Goal: Find specific fact: Find specific page/section

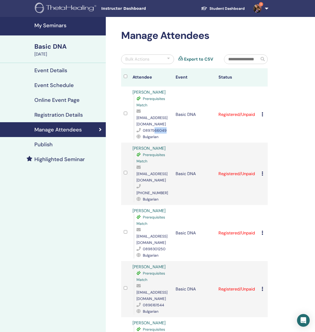
drag, startPoint x: 167, startPoint y: 125, endPoint x: 153, endPoint y: 124, distance: 13.8
click at [153, 127] on div "0897566049" at bounding box center [154, 130] width 34 height 6
copy span "66049"
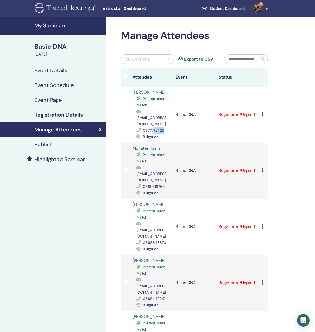
drag, startPoint x: 167, startPoint y: 124, endPoint x: 154, endPoint y: 124, distance: 12.7
click at [154, 127] on div "0877772425" at bounding box center [154, 130] width 34 height 6
copy span "72425"
